Goal: Transaction & Acquisition: Obtain resource

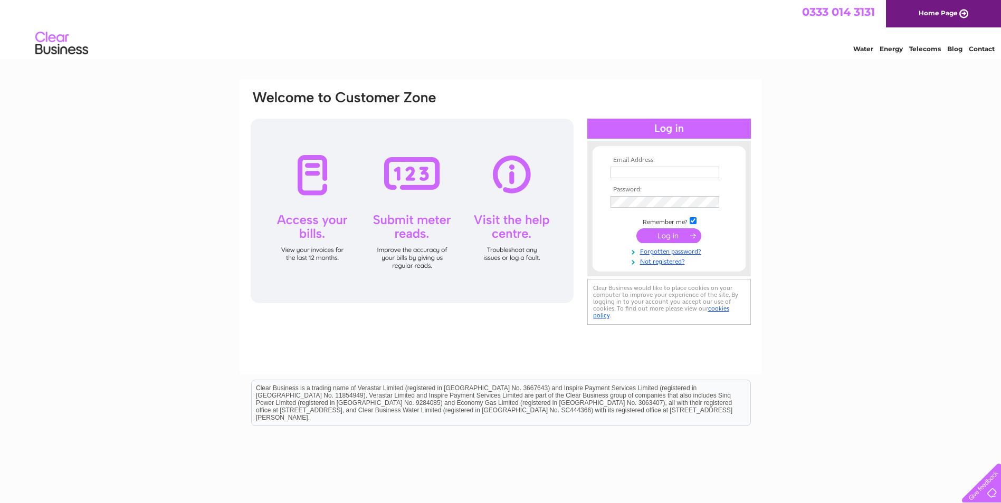
type input "[PERSON_NAME][EMAIL_ADDRESS][PERSON_NAME][DOMAIN_NAME]"
click at [662, 236] on input "submit" at bounding box center [668, 235] width 65 height 15
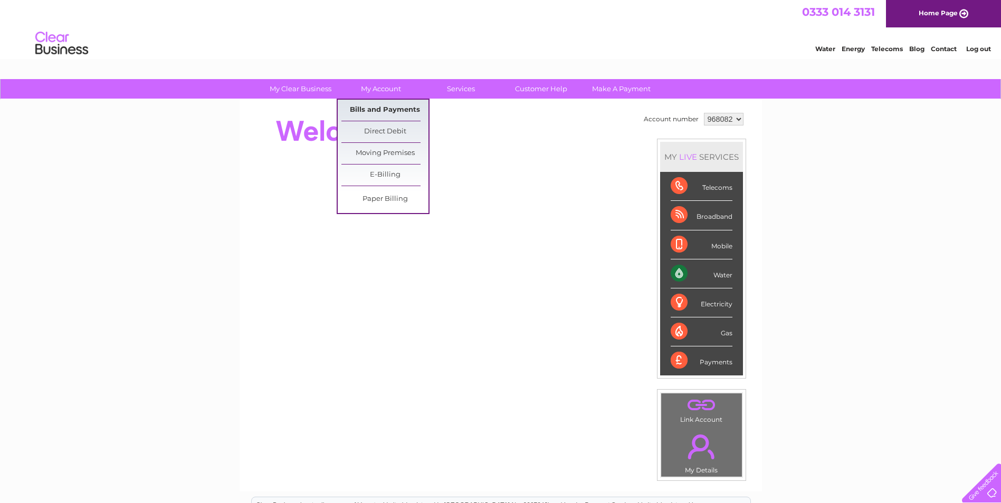
click at [387, 110] on link "Bills and Payments" at bounding box center [384, 110] width 87 height 21
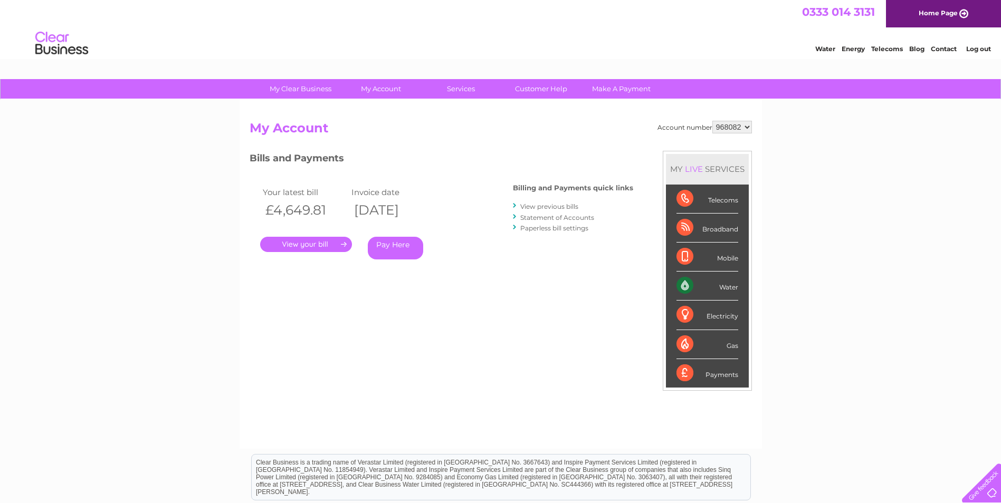
click at [309, 243] on link "." at bounding box center [306, 244] width 92 height 15
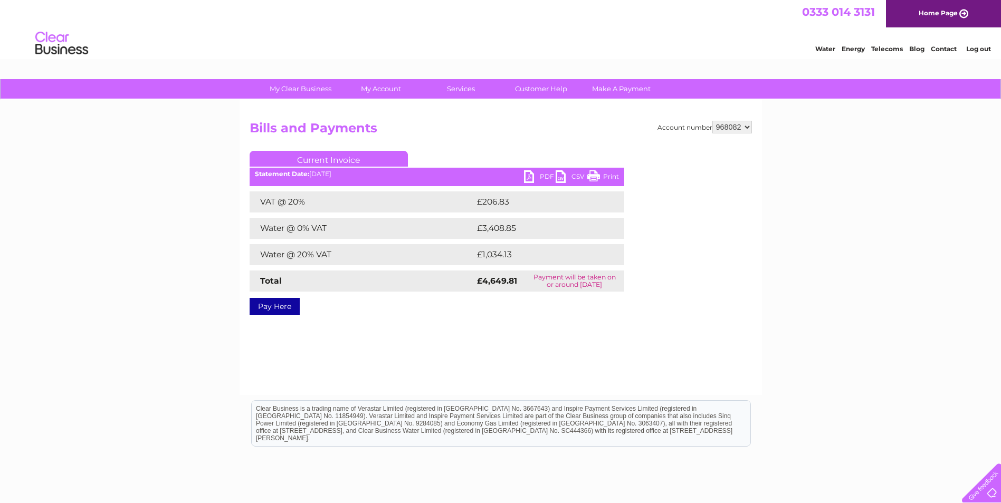
click at [545, 174] on link "PDF" at bounding box center [540, 177] width 32 height 15
